Goal: Task Accomplishment & Management: Complete application form

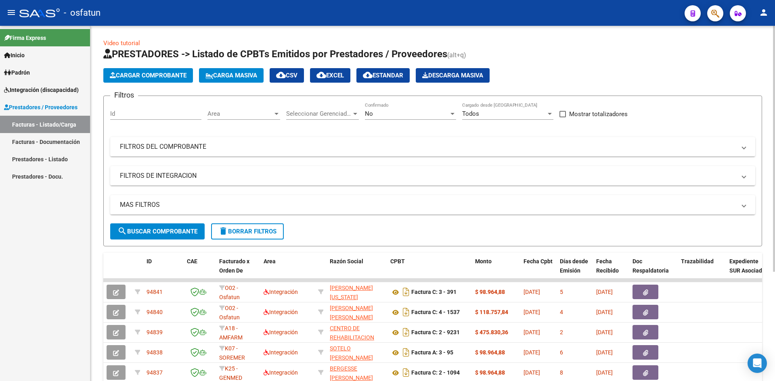
click at [170, 71] on button "Cargar Comprobante" at bounding box center [148, 75] width 90 height 15
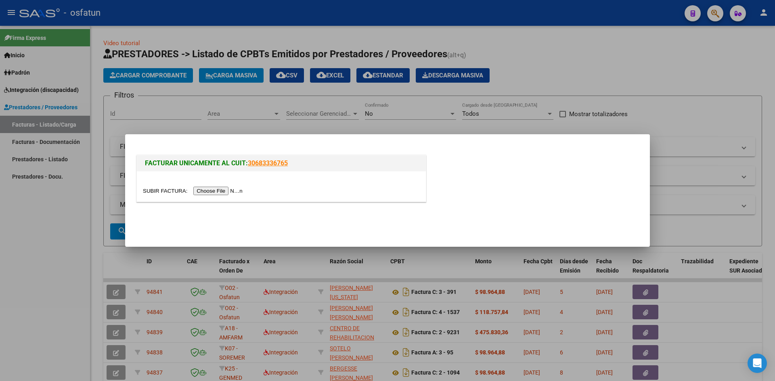
click at [222, 194] on div at bounding box center [281, 186] width 289 height 30
click at [233, 194] on input "file" at bounding box center [194, 191] width 102 height 8
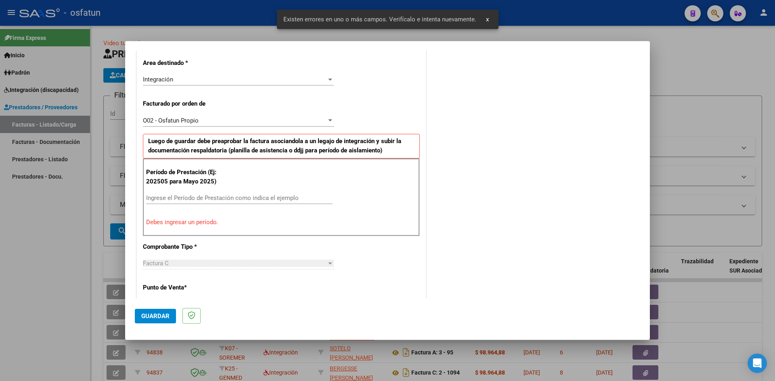
scroll to position [198, 0]
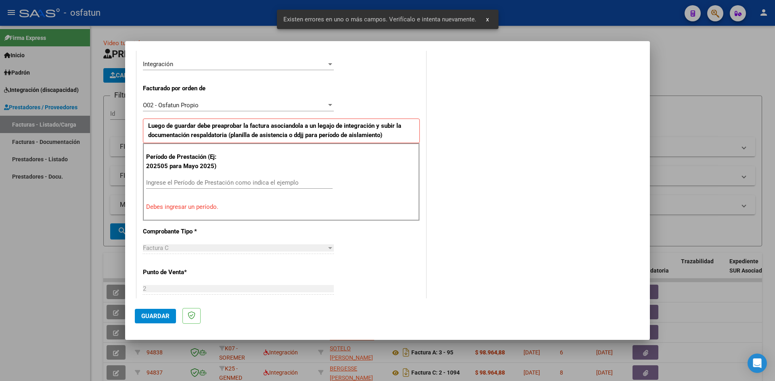
click at [223, 182] on input "Ingrese el Período de Prestación como indica el ejemplo" at bounding box center [239, 182] width 186 height 7
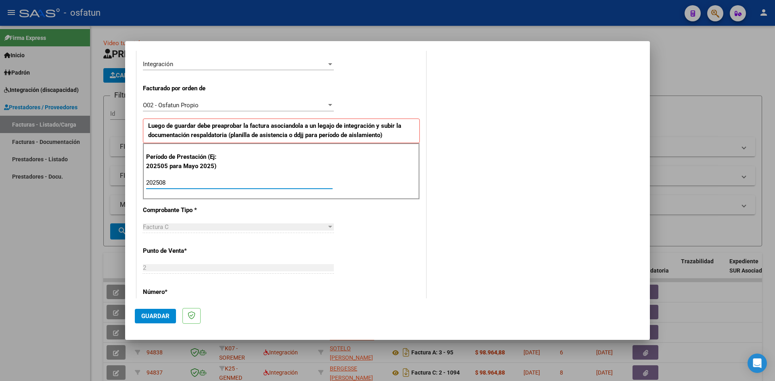
type input "202508"
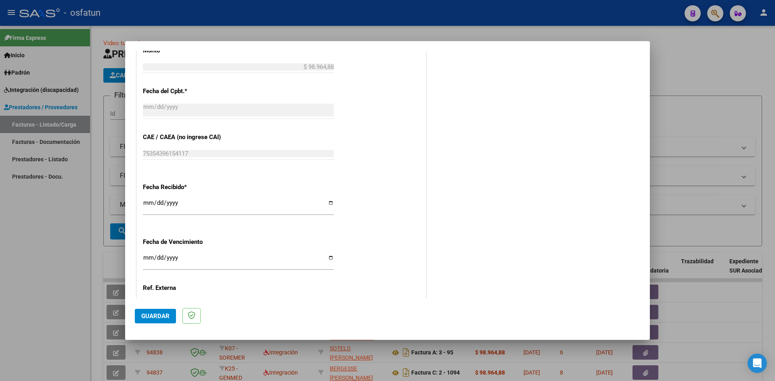
scroll to position [549, 0]
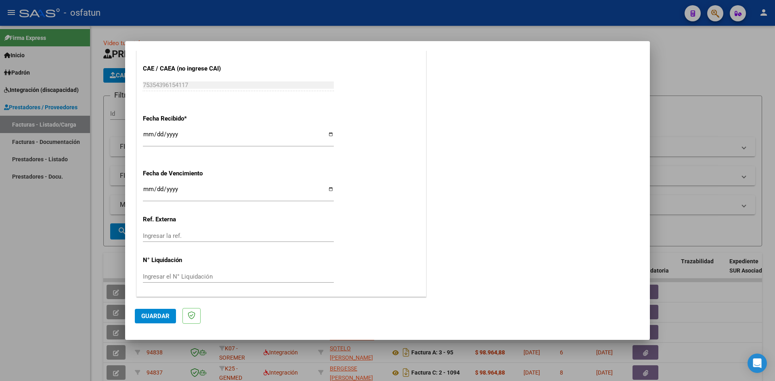
click at [165, 318] on span "Guardar" at bounding box center [155, 316] width 28 height 7
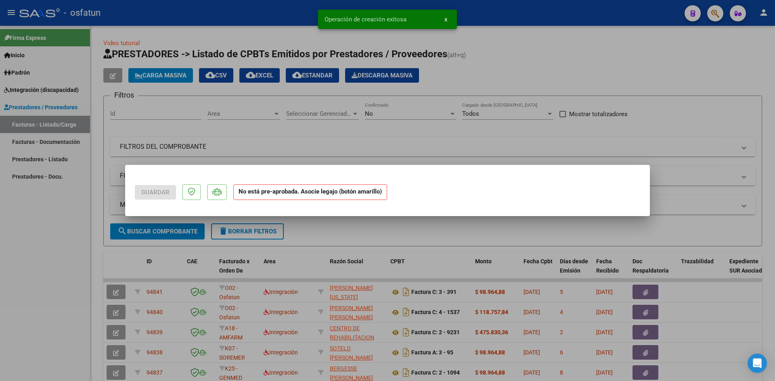
scroll to position [0, 0]
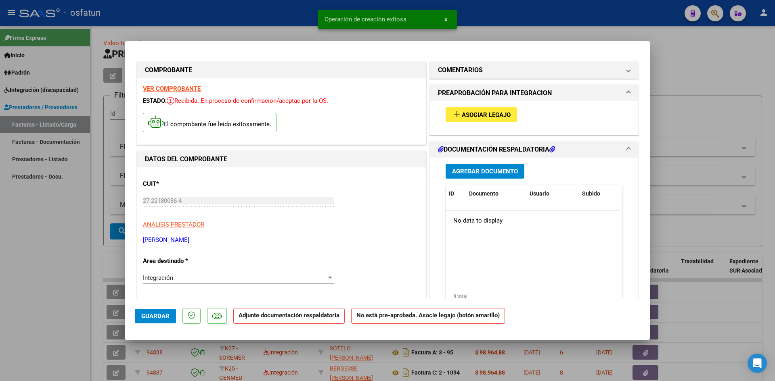
click at [496, 113] on span "Asociar Legajo" at bounding box center [486, 114] width 49 height 7
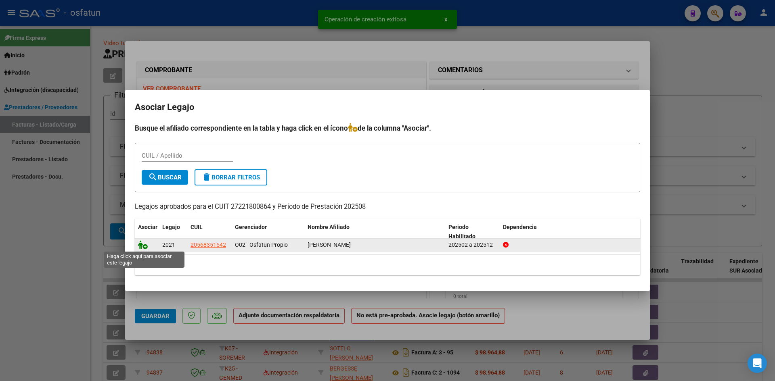
click at [143, 245] on icon at bounding box center [143, 244] width 10 height 9
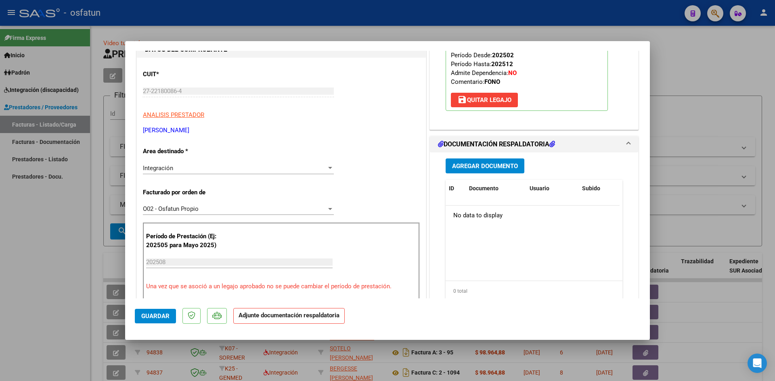
scroll to position [121, 0]
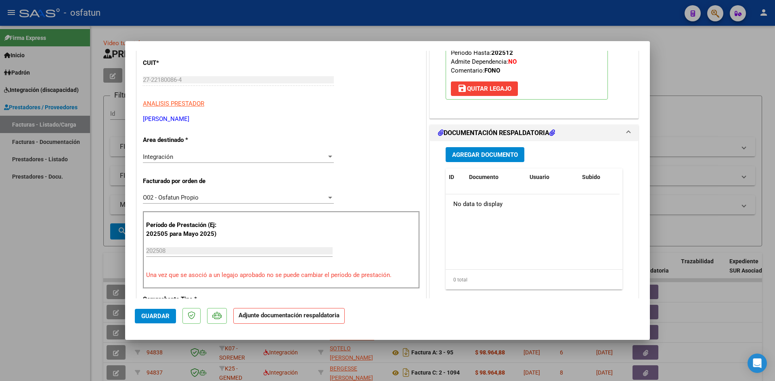
drag, startPoint x: 450, startPoint y: 163, endPoint x: 460, endPoint y: 159, distance: 11.0
click at [451, 161] on div "Agregar Documento ID Documento Usuario Subido Acción No data to display 0 total…" at bounding box center [533, 221] width 189 height 161
click at [466, 155] on span "Agregar Documento" at bounding box center [485, 154] width 66 height 7
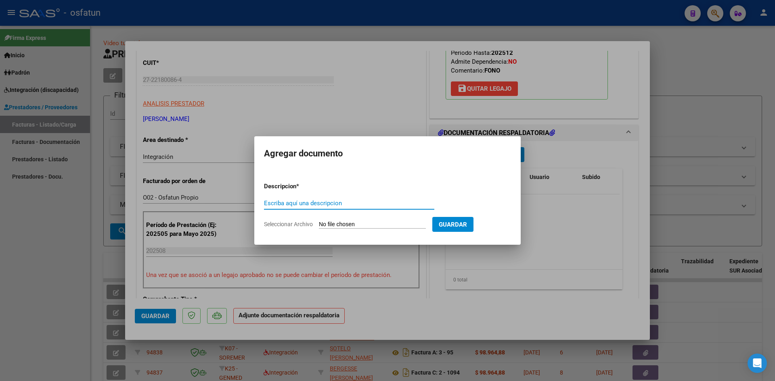
click at [316, 204] on input "Escriba aquí una descripcion" at bounding box center [349, 203] width 170 height 7
type input "ASISTENCIA"
click at [358, 228] on input "Seleccionar Archivo" at bounding box center [372, 225] width 107 height 8
type input "C:\fakepath\PLANILLA ASISTENCIA - FONO - [DATE].pdf"
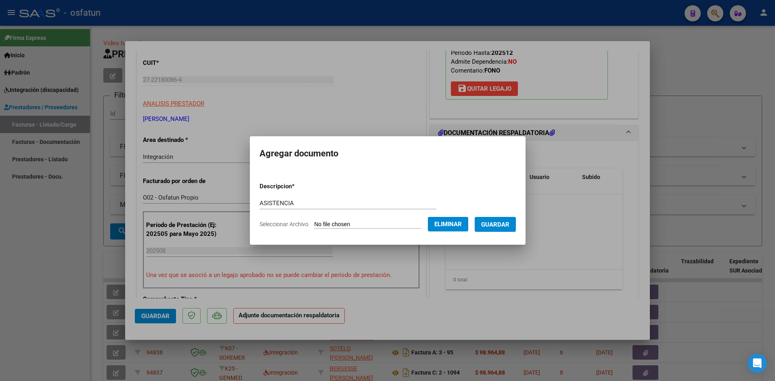
click at [506, 226] on span "Guardar" at bounding box center [495, 224] width 28 height 7
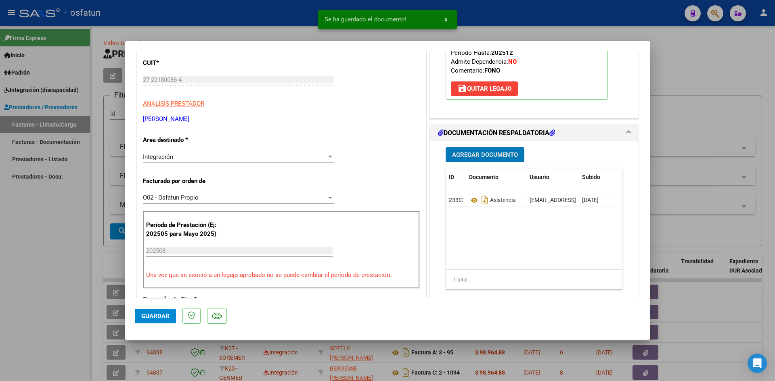
click at [485, 160] on button "Agregar Documento" at bounding box center [484, 154] width 79 height 15
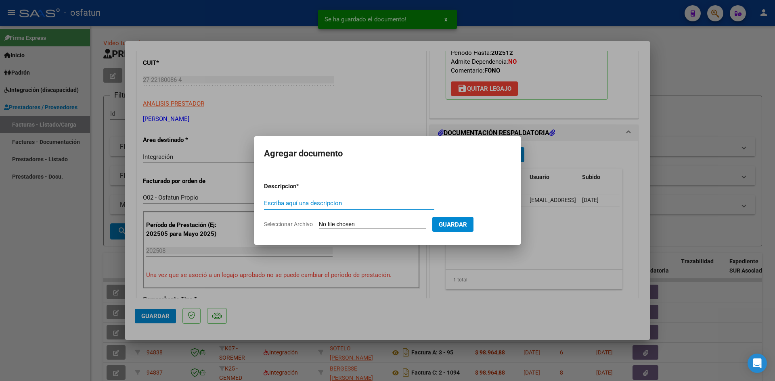
click at [342, 200] on input "Escriba aquí una descripcion" at bounding box center [349, 203] width 170 height 7
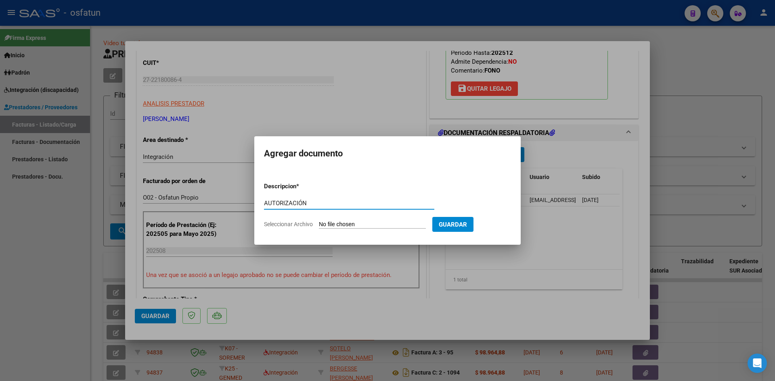
type input "AUTORIZACIÓN"
click at [362, 224] on input "Seleccionar Archivo" at bounding box center [372, 225] width 107 height 8
click at [353, 225] on input "Seleccionar Archivo" at bounding box center [372, 225] width 107 height 8
type input "C:\fakepath\PRESUPUESTO AUTORIZADO - FONO - 2025.pdf"
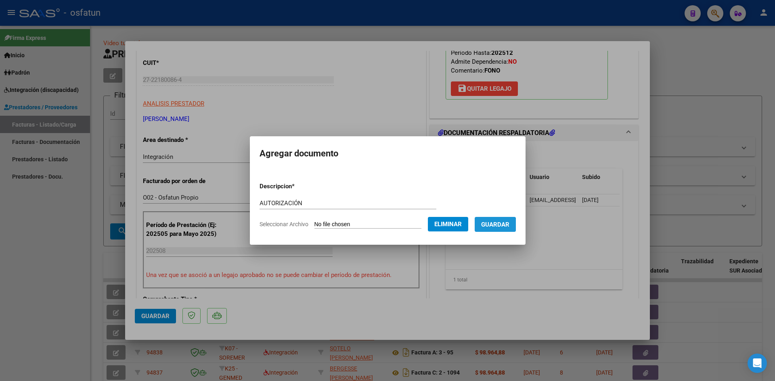
drag, startPoint x: 497, startPoint y: 226, endPoint x: 440, endPoint y: 233, distance: 57.4
click at [496, 226] on span "Guardar" at bounding box center [495, 224] width 28 height 7
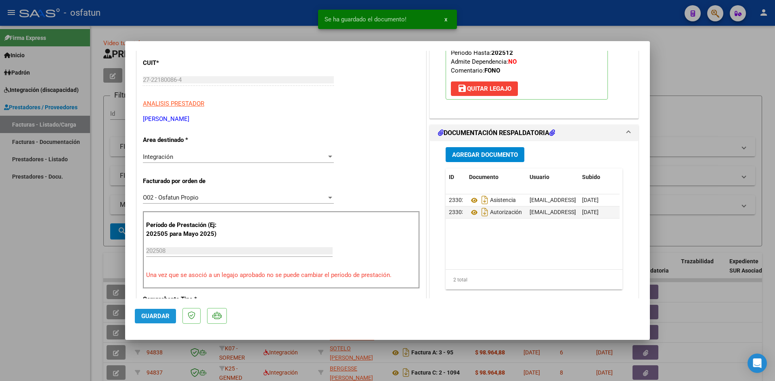
click at [173, 318] on button "Guardar" at bounding box center [155, 316] width 41 height 15
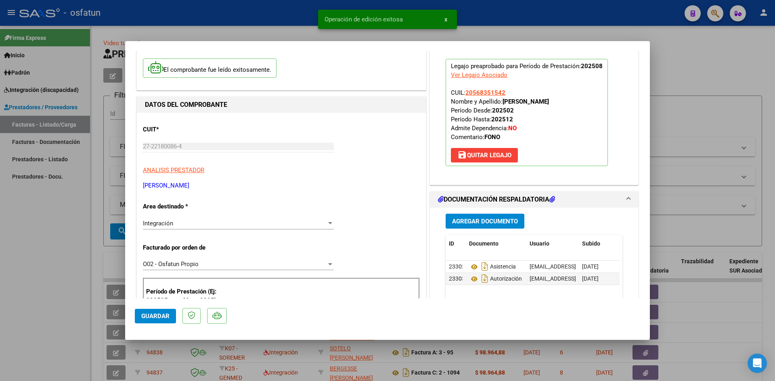
scroll to position [0, 0]
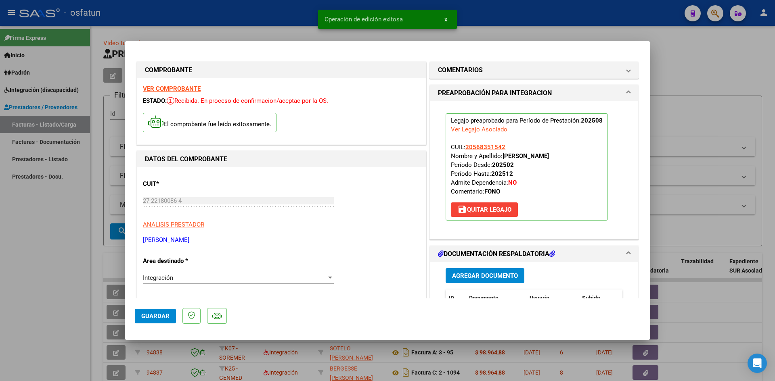
click at [281, 25] on div at bounding box center [387, 190] width 775 height 381
type input "$ 0,00"
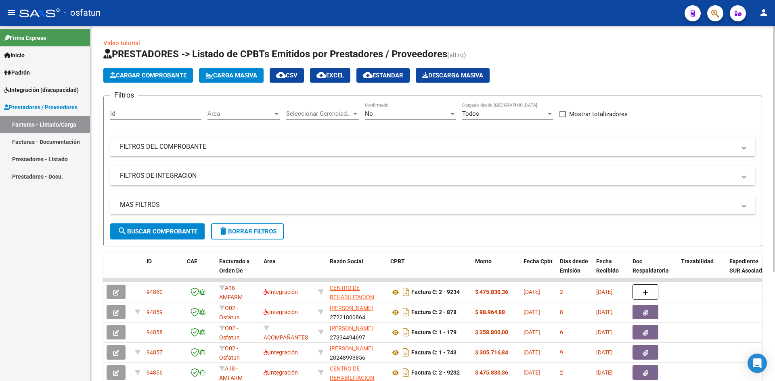
drag, startPoint x: 152, startPoint y: 86, endPoint x: 155, endPoint y: 77, distance: 9.1
click at [152, 83] on app-list-header "PRESTADORES -> Listado de CPBTs Emitidos por Prestadores / Proveedores (alt+q) …" at bounding box center [432, 147] width 659 height 199
click at [155, 78] on span "Cargar Comprobante" at bounding box center [148, 75] width 77 height 7
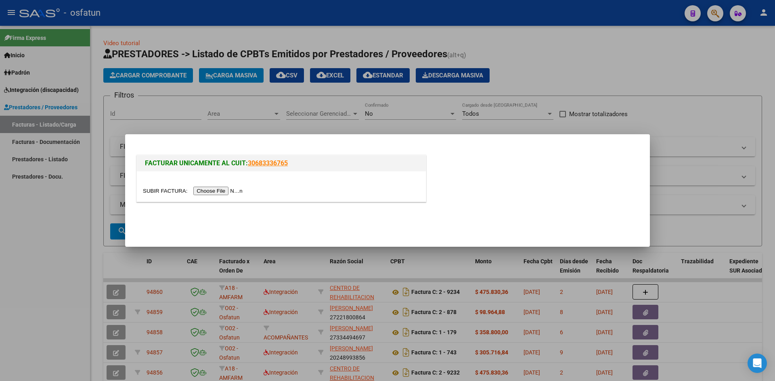
click at [209, 187] on div at bounding box center [281, 190] width 277 height 9
click at [222, 190] on input "file" at bounding box center [194, 191] width 102 height 8
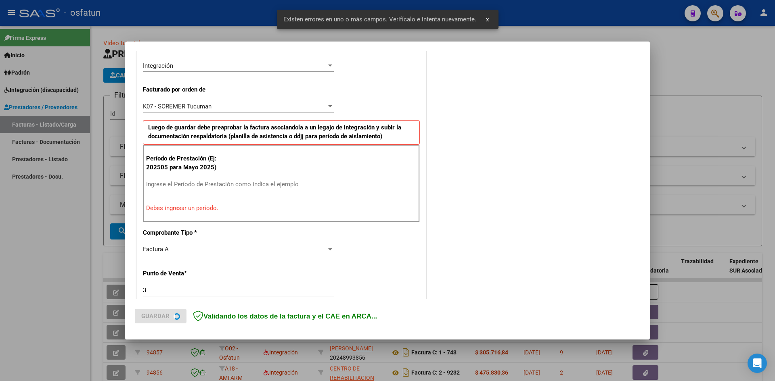
scroll to position [198, 0]
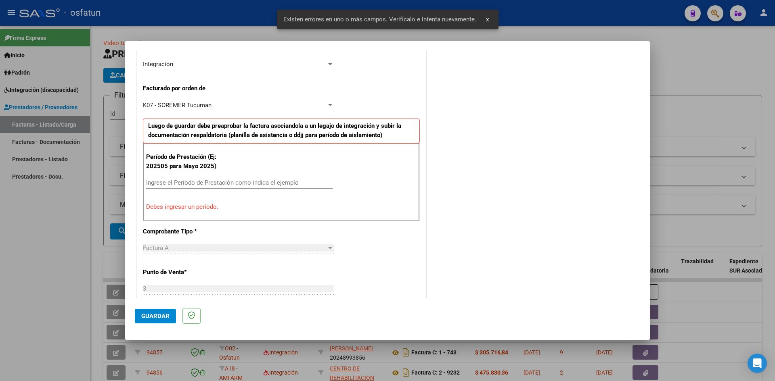
click at [207, 184] on input "Ingrese el Período de Prestación como indica el ejemplo" at bounding box center [239, 182] width 186 height 7
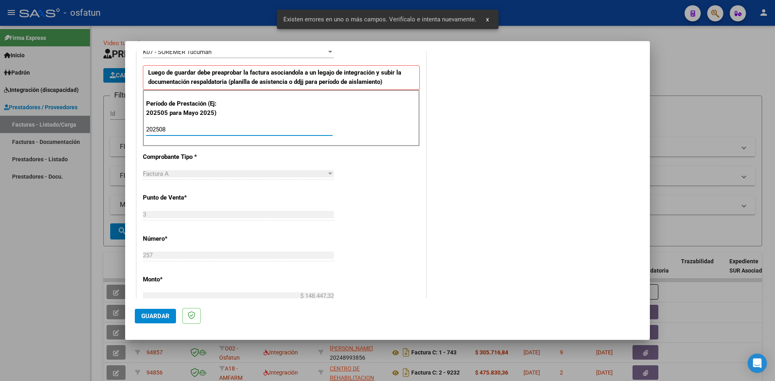
scroll to position [360, 0]
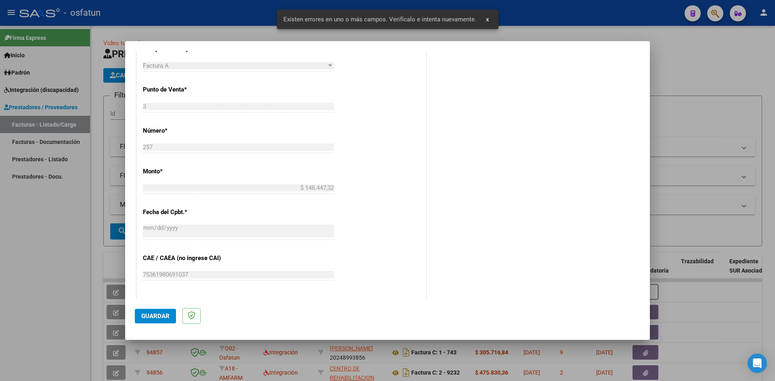
type input "202508"
drag, startPoint x: 152, startPoint y: 319, endPoint x: 268, endPoint y: 316, distance: 116.2
click at [152, 319] on span "Guardar" at bounding box center [155, 316] width 28 height 7
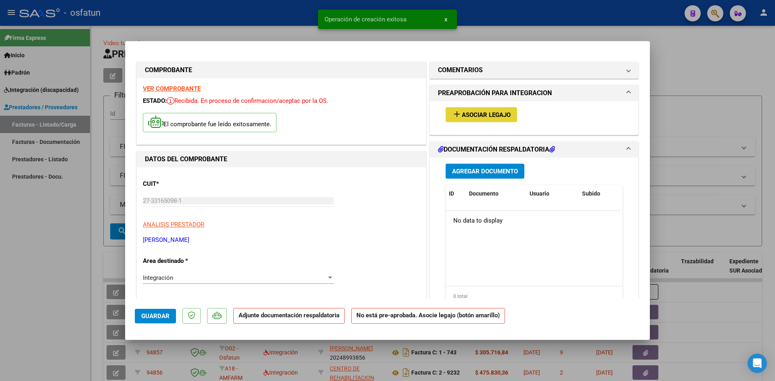
click at [483, 113] on span "Asociar Legajo" at bounding box center [486, 114] width 49 height 7
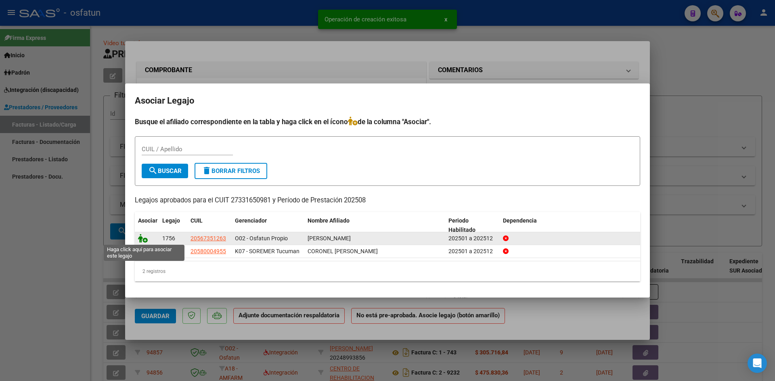
click at [141, 241] on icon at bounding box center [143, 238] width 10 height 9
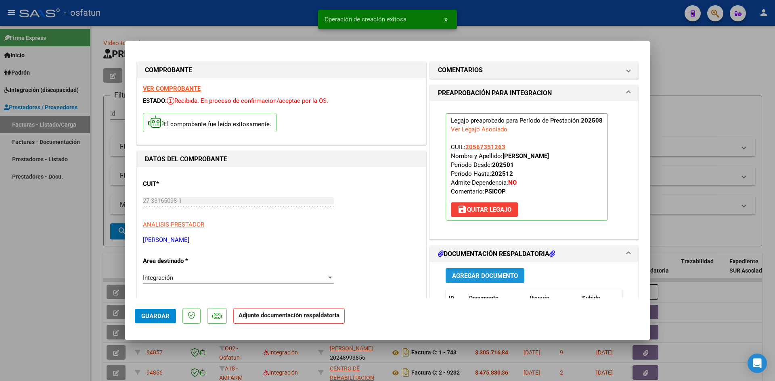
click at [461, 280] on span "Agregar Documento" at bounding box center [485, 275] width 66 height 7
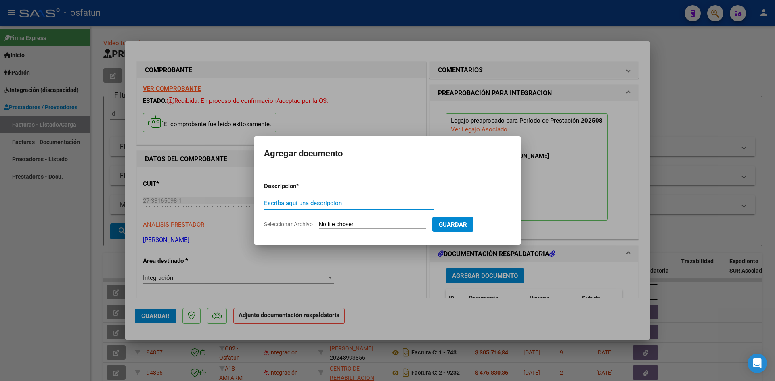
drag, startPoint x: 284, startPoint y: 204, endPoint x: 289, endPoint y: 204, distance: 5.6
click at [285, 204] on input "Escriba aquí una descripcion" at bounding box center [349, 203] width 170 height 7
type input "ASISTENCIA"
click at [364, 226] on input "Seleccionar Archivo" at bounding box center [372, 225] width 107 height 8
type input "C:\fakepath\PLANILLA ASISTENCIA - PSICOPE - [DATE].pdf"
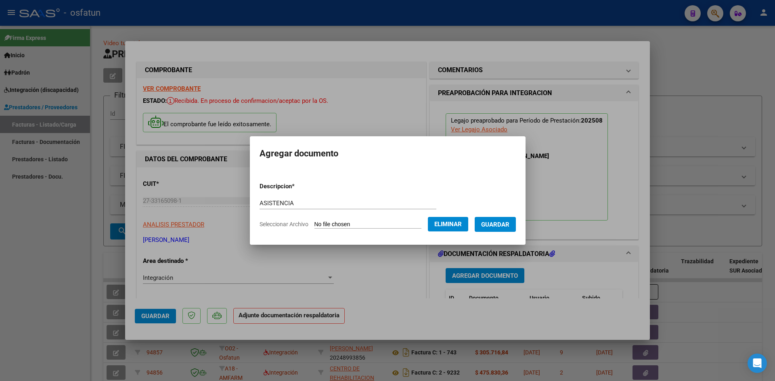
click at [504, 225] on span "Guardar" at bounding box center [495, 224] width 28 height 7
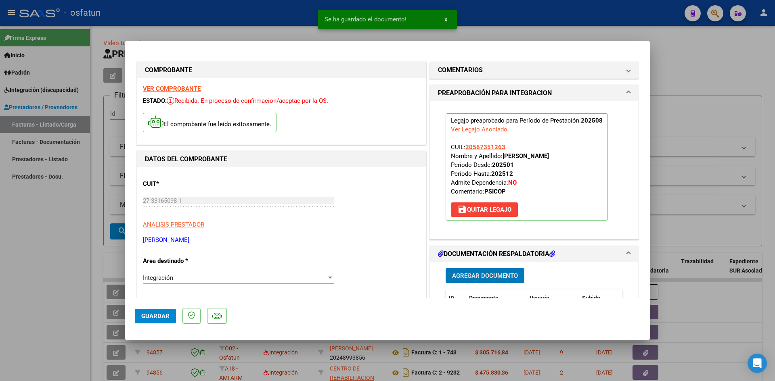
click at [468, 280] on span "Agregar Documento" at bounding box center [485, 275] width 66 height 7
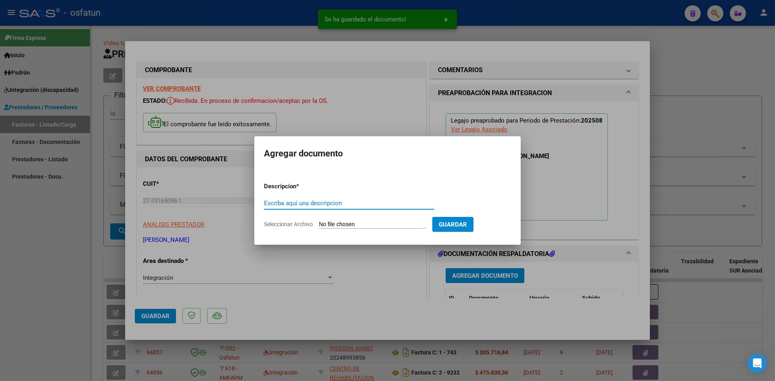
click at [306, 200] on input "Escriba aquí una descripcion" at bounding box center [349, 203] width 170 height 7
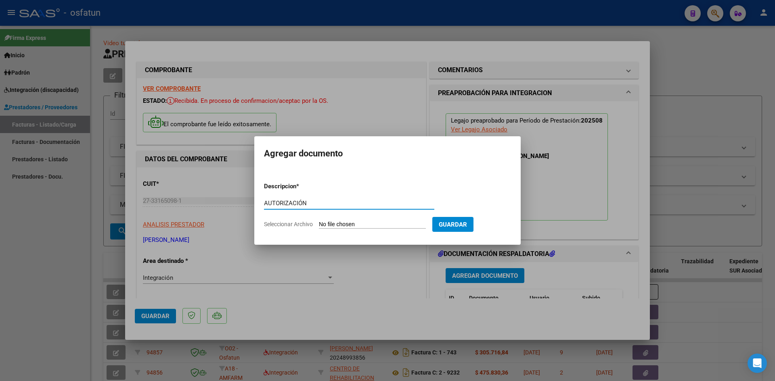
type input "AUTORIZACIÓN"
click at [358, 227] on input "Seleccionar Archivo" at bounding box center [372, 225] width 107 height 8
type input "C:\fakepath\PRESUPUESTO AUTORIZADO - PSICOPE - 2025.pdf"
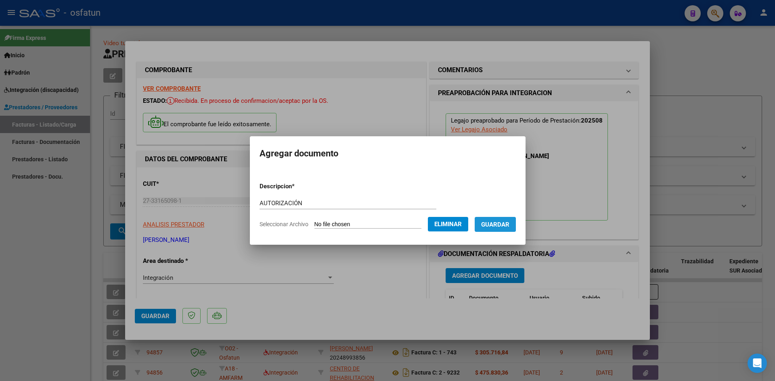
click at [500, 221] on span "Guardar" at bounding box center [495, 224] width 28 height 7
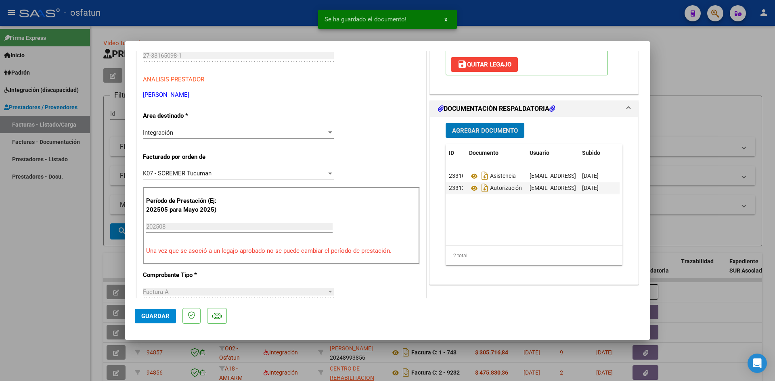
scroll to position [161, 0]
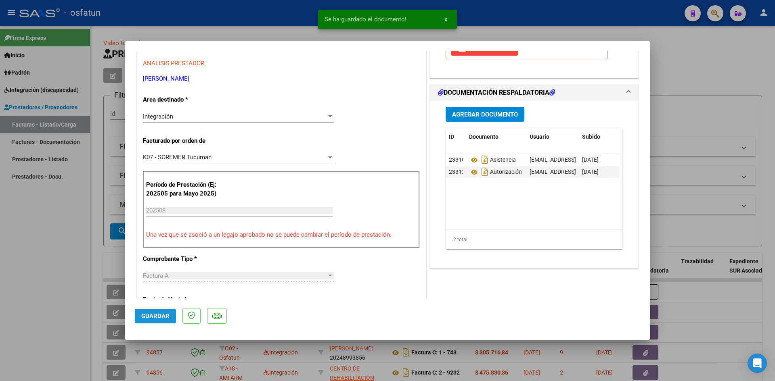
drag, startPoint x: 157, startPoint y: 311, endPoint x: 171, endPoint y: 310, distance: 14.1
click at [157, 312] on button "Guardar" at bounding box center [155, 316] width 41 height 15
drag, startPoint x: 163, startPoint y: 318, endPoint x: 197, endPoint y: 306, distance: 36.0
click at [163, 318] on span "Guardar" at bounding box center [155, 316] width 28 height 7
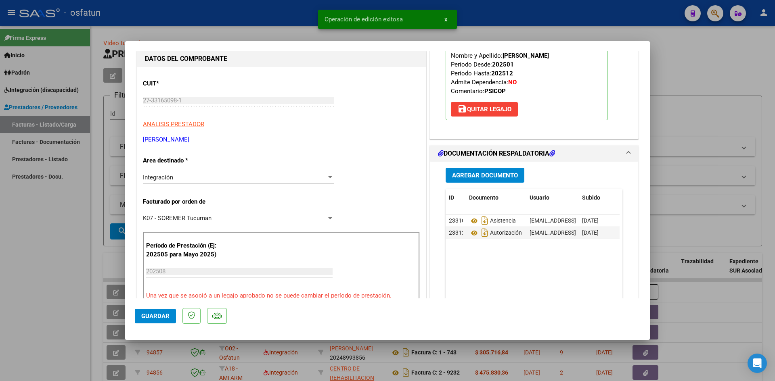
scroll to position [0, 0]
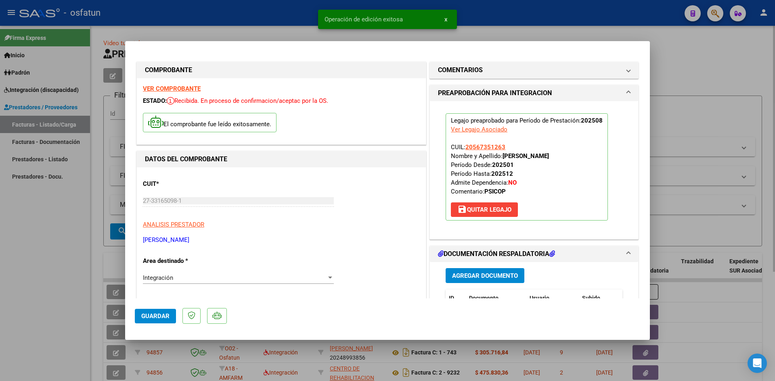
drag, startPoint x: 254, startPoint y: 18, endPoint x: 355, endPoint y: 217, distance: 223.6
click at [257, 20] on div at bounding box center [387, 190] width 775 height 381
type input "$ 0,00"
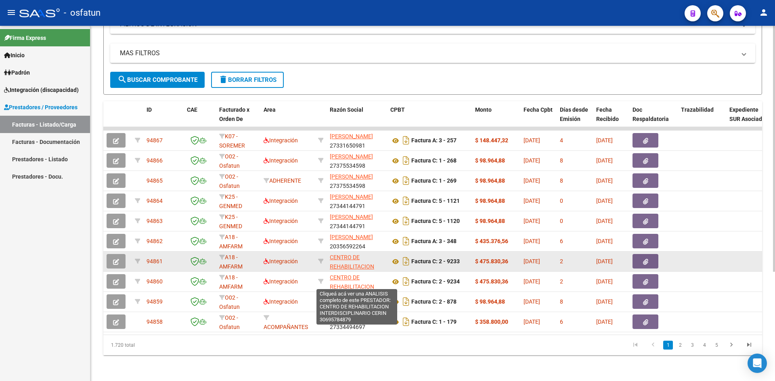
scroll to position [158, 0]
